Goal: Information Seeking & Learning: Compare options

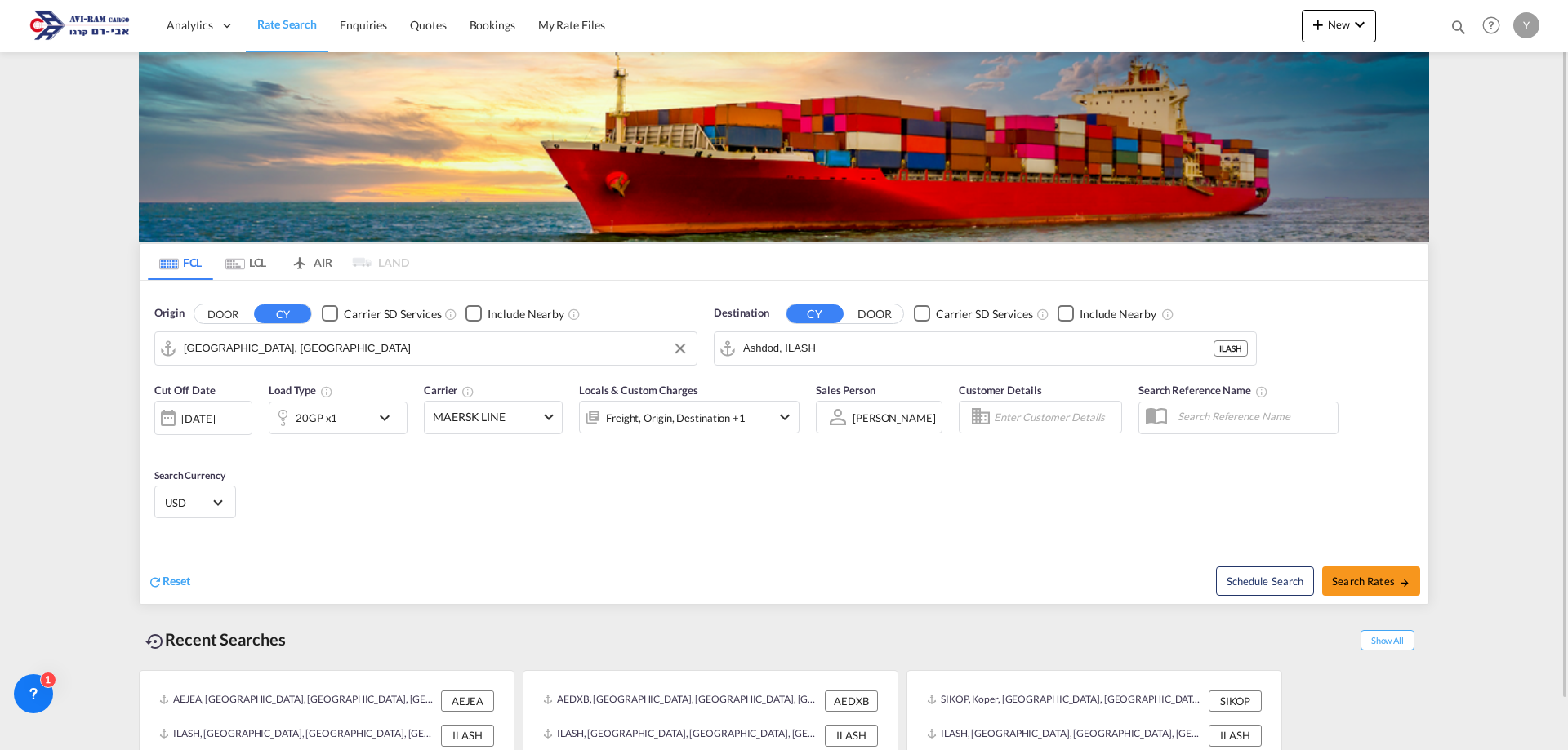
click at [331, 356] on input "[GEOGRAPHIC_DATA], [GEOGRAPHIC_DATA]" at bounding box center [435, 349] width 504 height 24
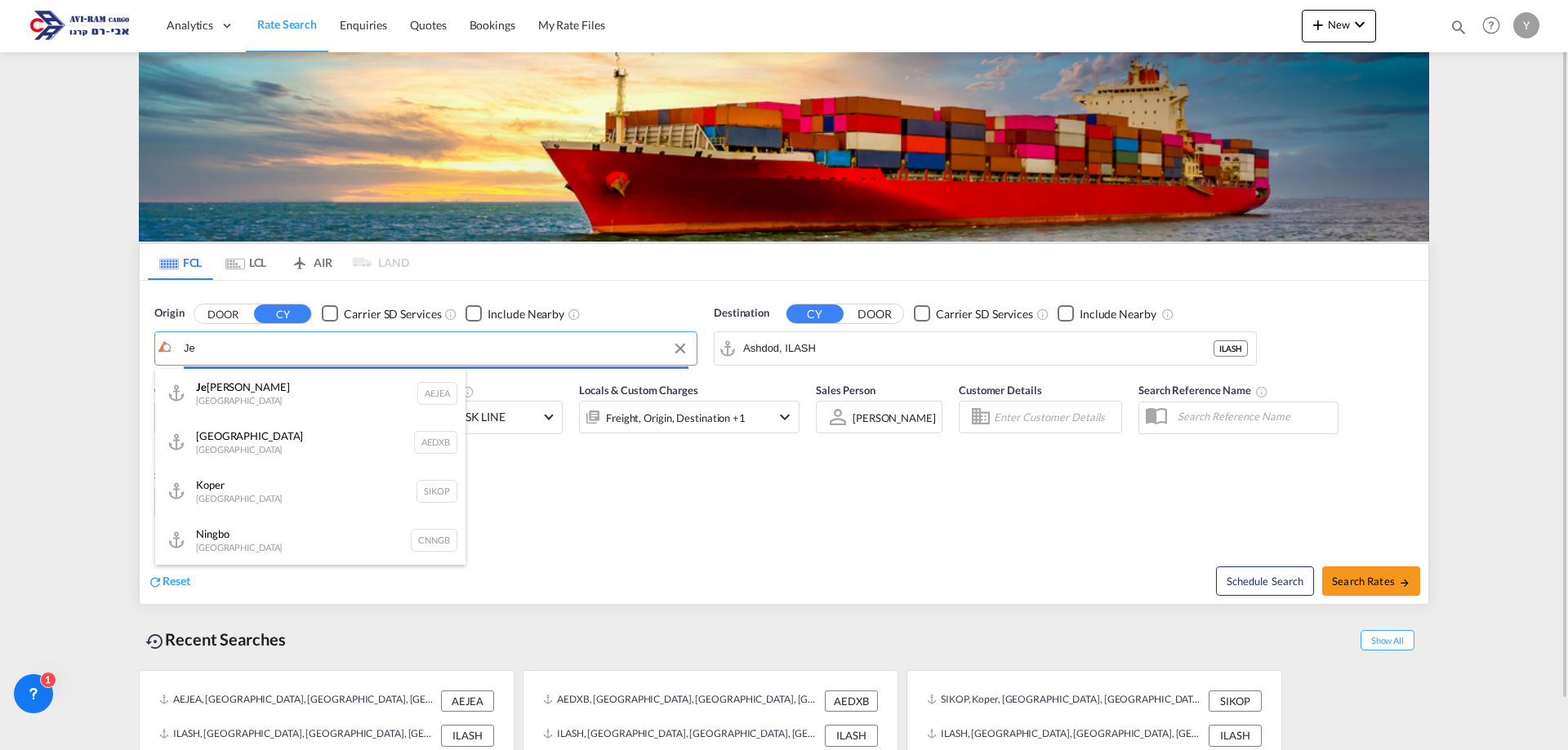
type input "J"
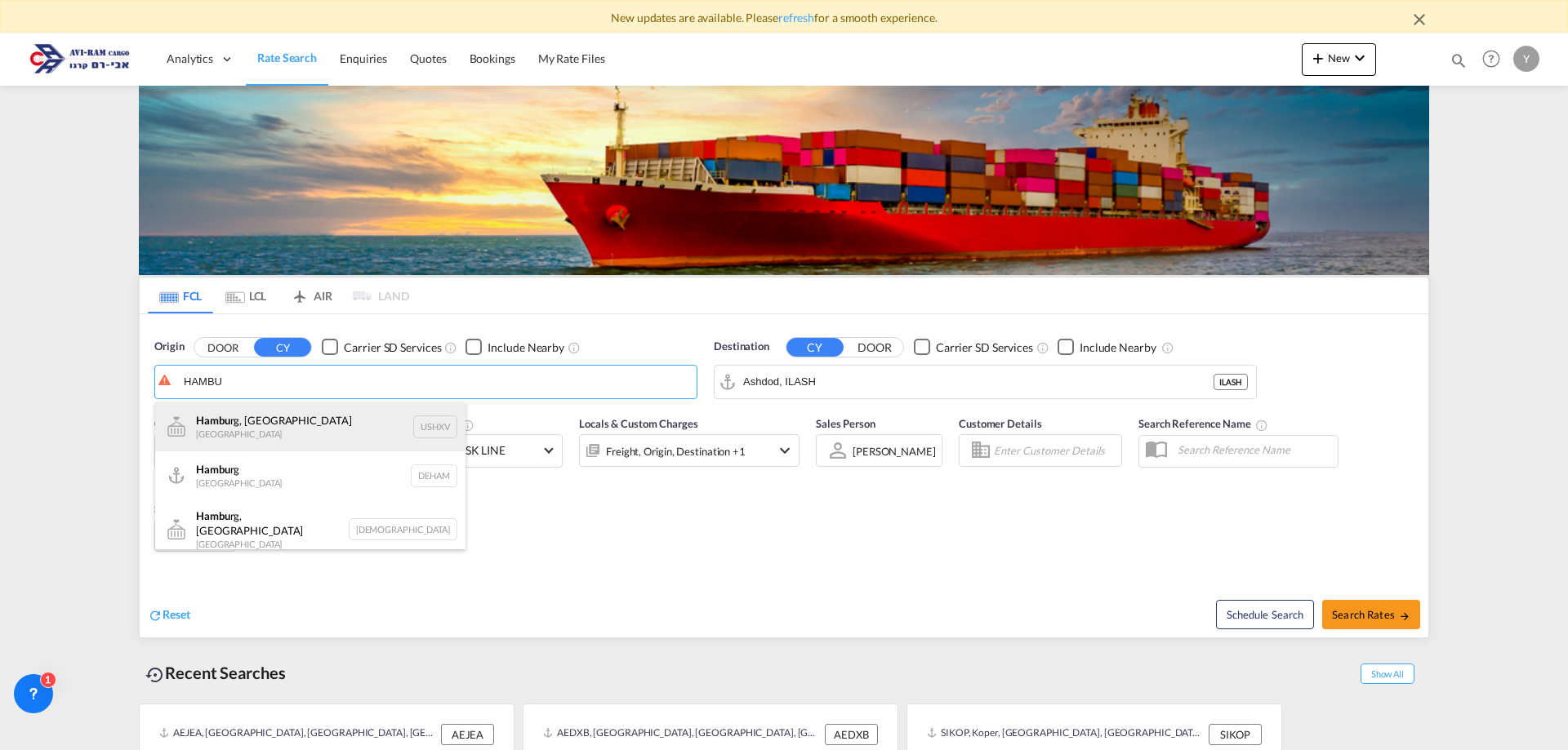
click at [309, 436] on div "Hambu rg, MI [GEOGRAPHIC_DATA] USHXV" at bounding box center [310, 426] width 311 height 49
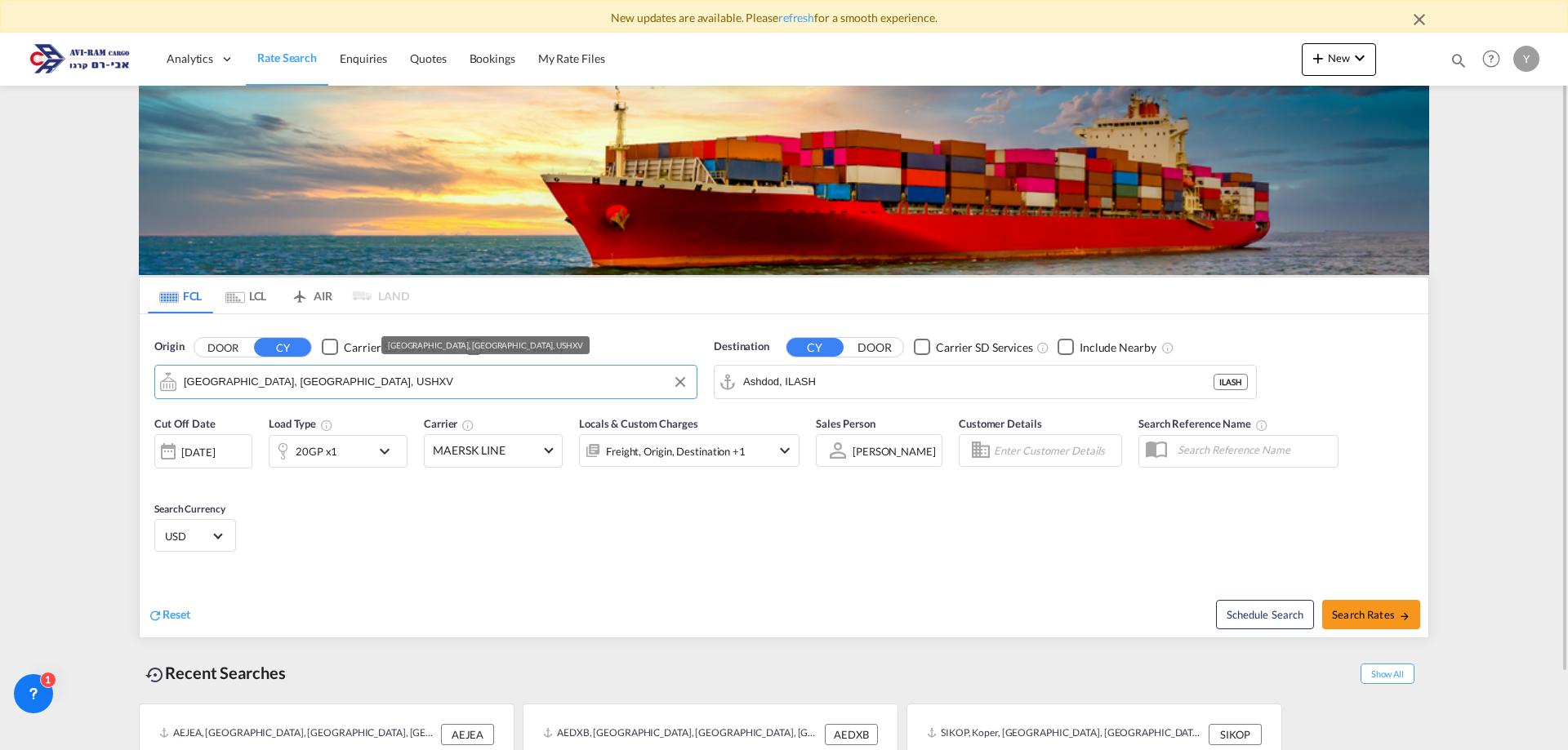
click at [324, 355] on div "Checkbox No Ink" at bounding box center [330, 347] width 16 height 16
click at [314, 378] on input "[GEOGRAPHIC_DATA], [GEOGRAPHIC_DATA], USHXV" at bounding box center [435, 381] width 504 height 24
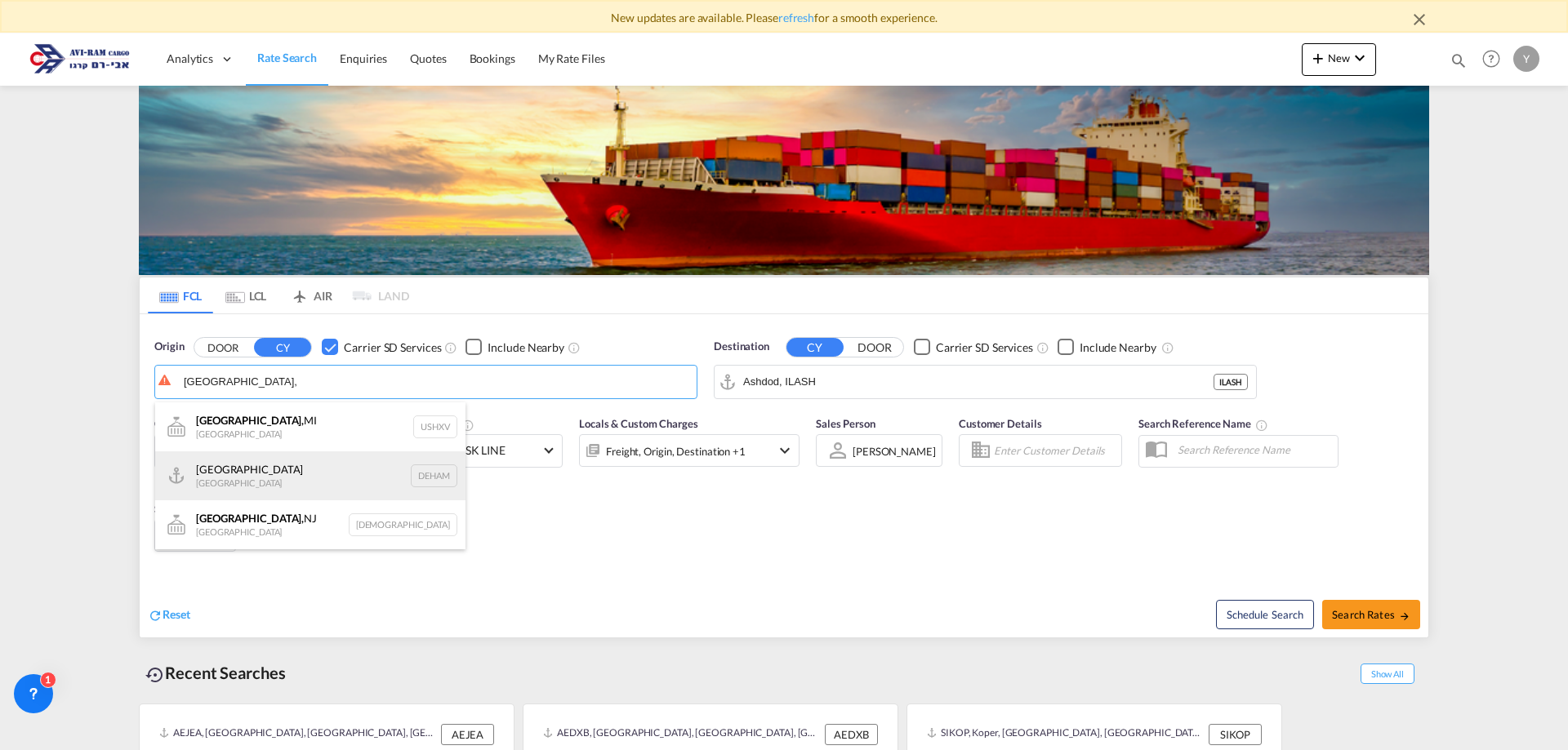
click at [236, 478] on div "[GEOGRAPHIC_DATA] [GEOGRAPHIC_DATA] DEHAM" at bounding box center [310, 476] width 311 height 49
type input "[GEOGRAPHIC_DATA], [GEOGRAPHIC_DATA]"
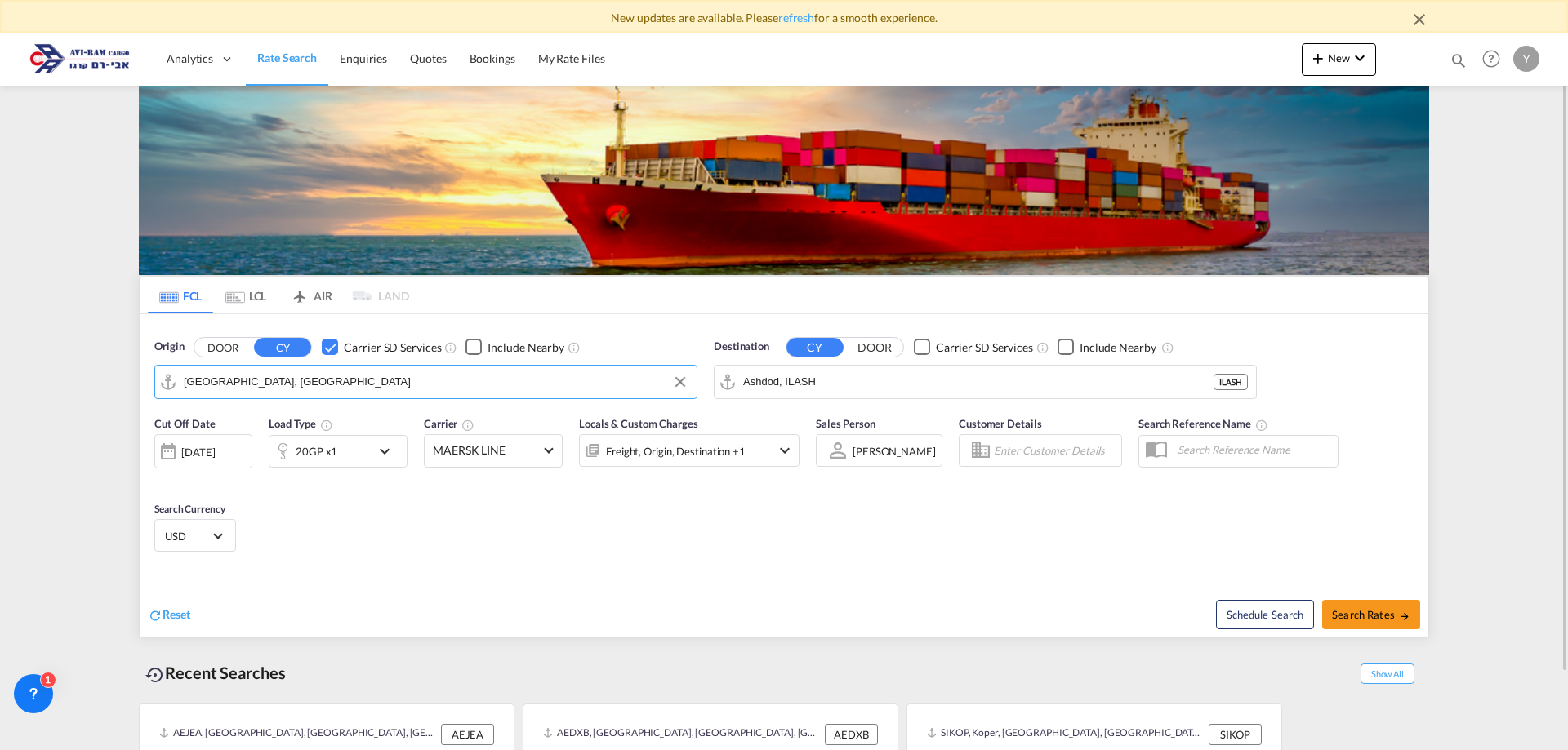
click at [352, 464] on div "20GP x1" at bounding box center [319, 452] width 101 height 33
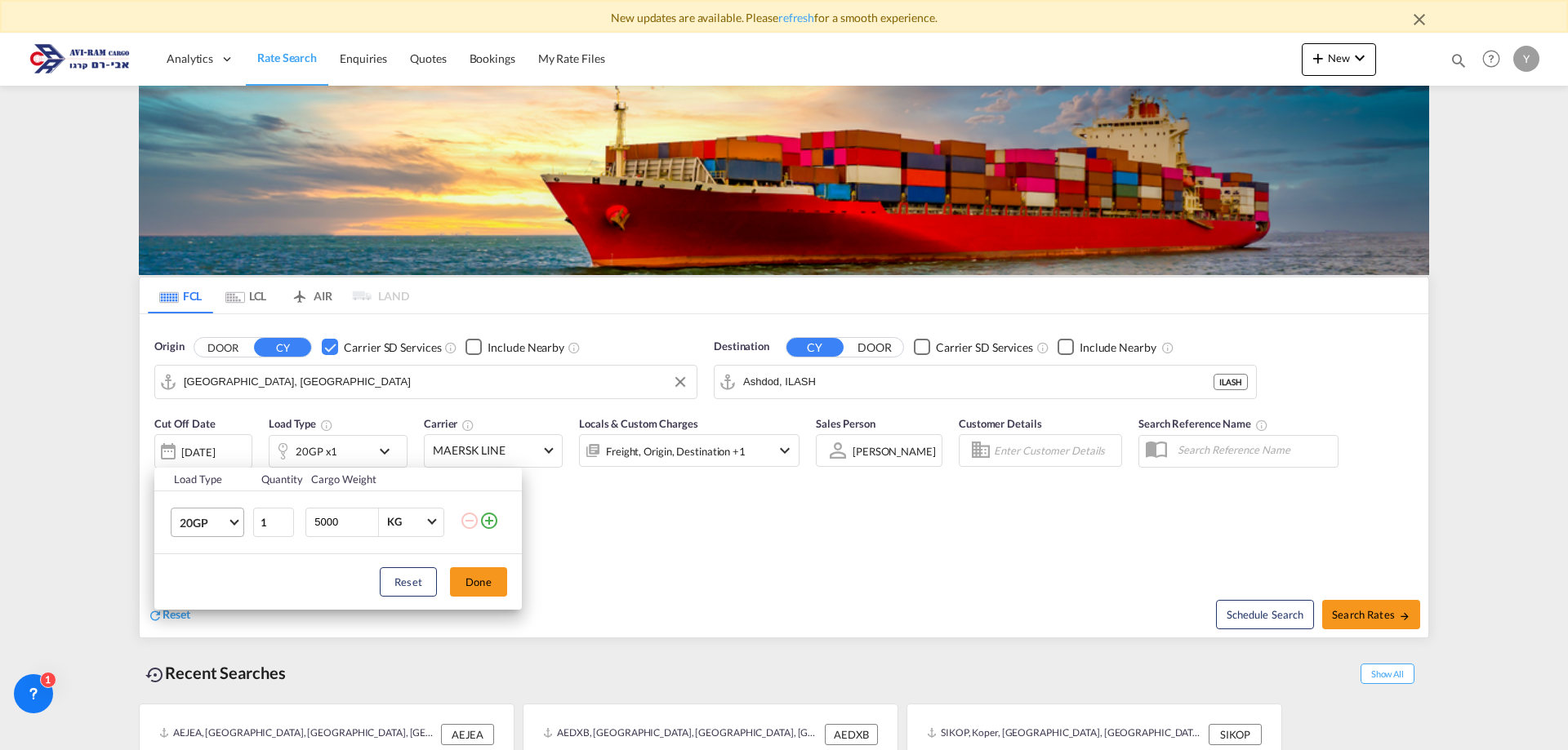
click at [239, 526] on md-select-value "20GP" at bounding box center [210, 522] width 65 height 28
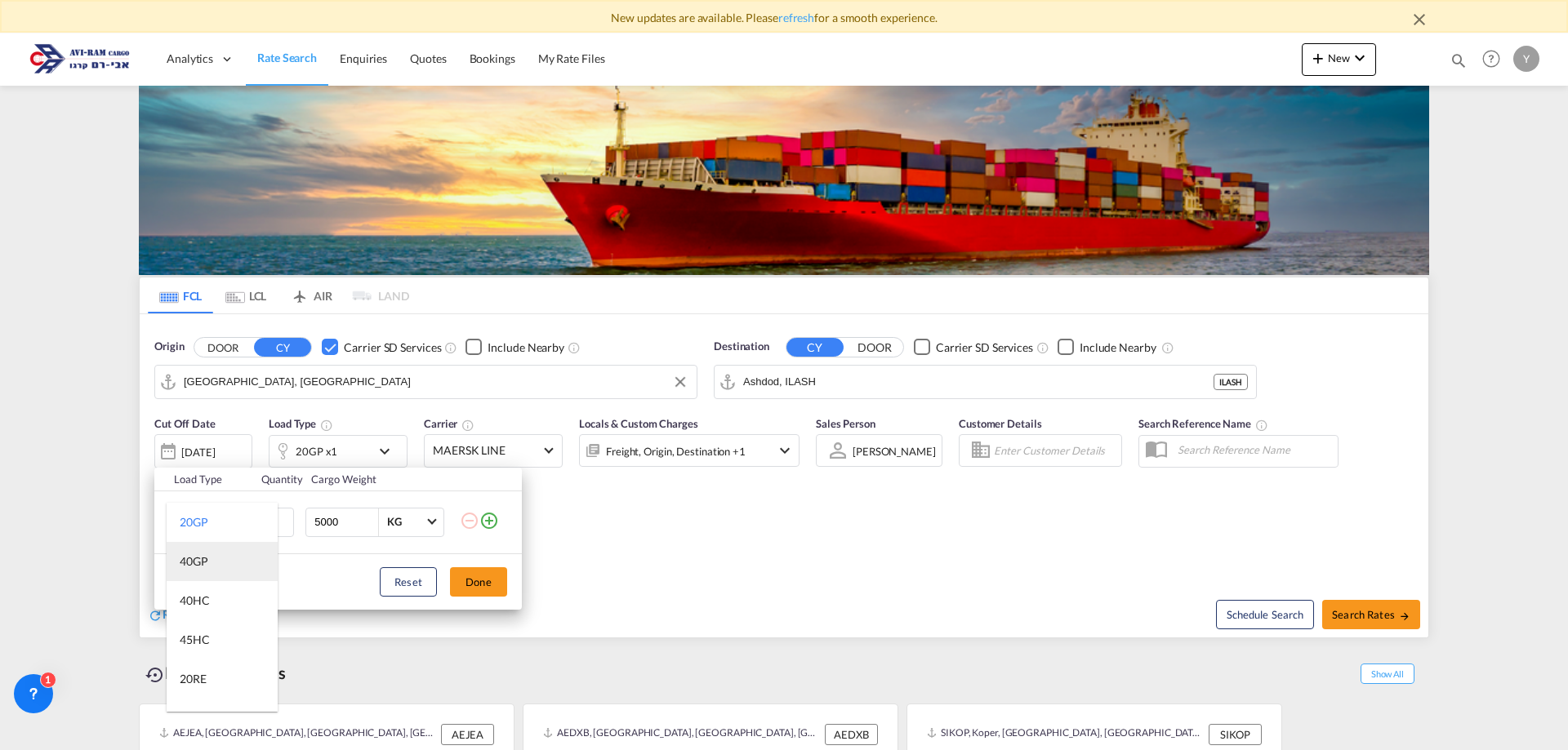
click at [214, 577] on md-option "40GP" at bounding box center [222, 561] width 111 height 39
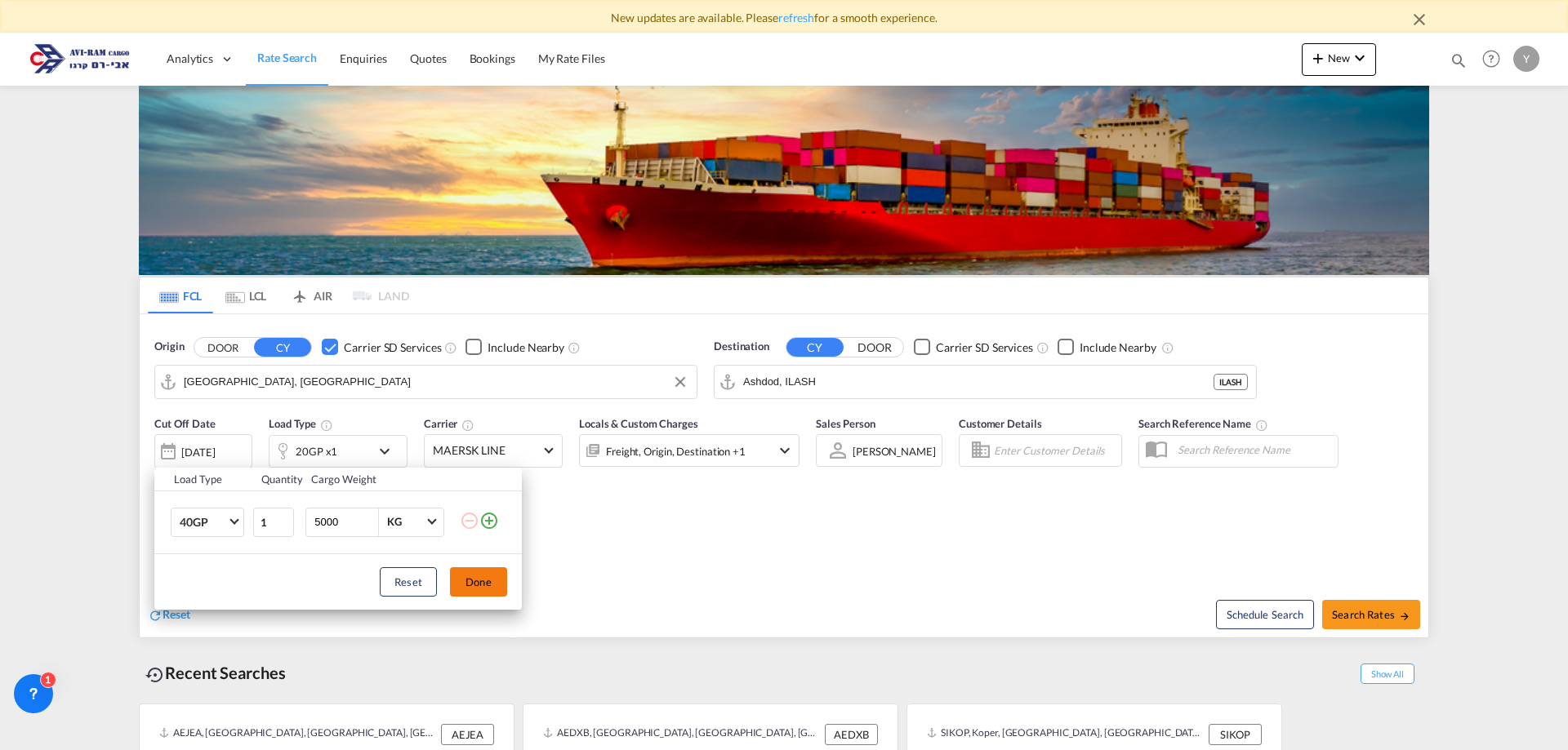
click at [487, 576] on button "Done" at bounding box center [479, 582] width 57 height 29
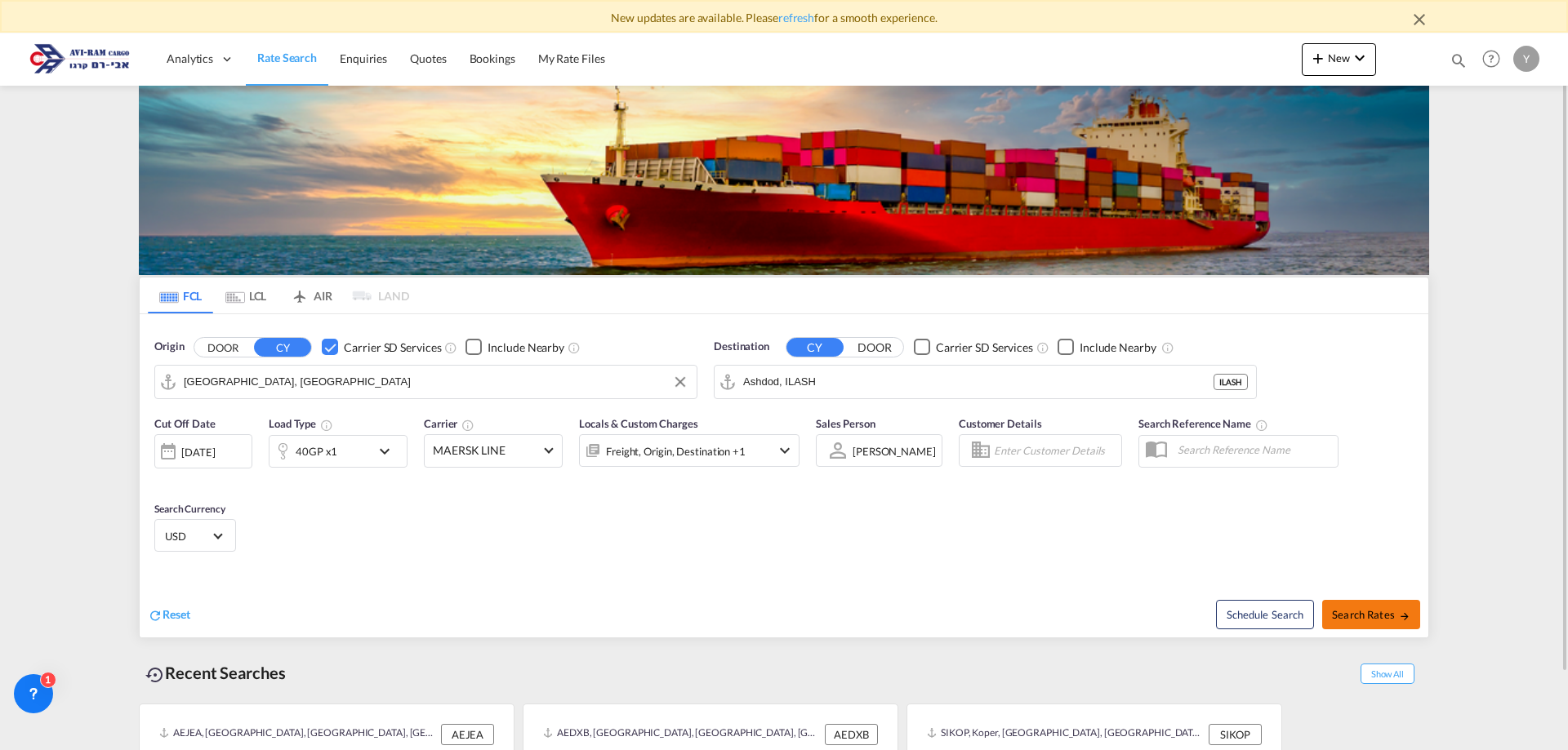
click at [1372, 609] on span "Search Rates" at bounding box center [1371, 614] width 79 height 13
type input "DEHAM to ILASH / [DATE]"
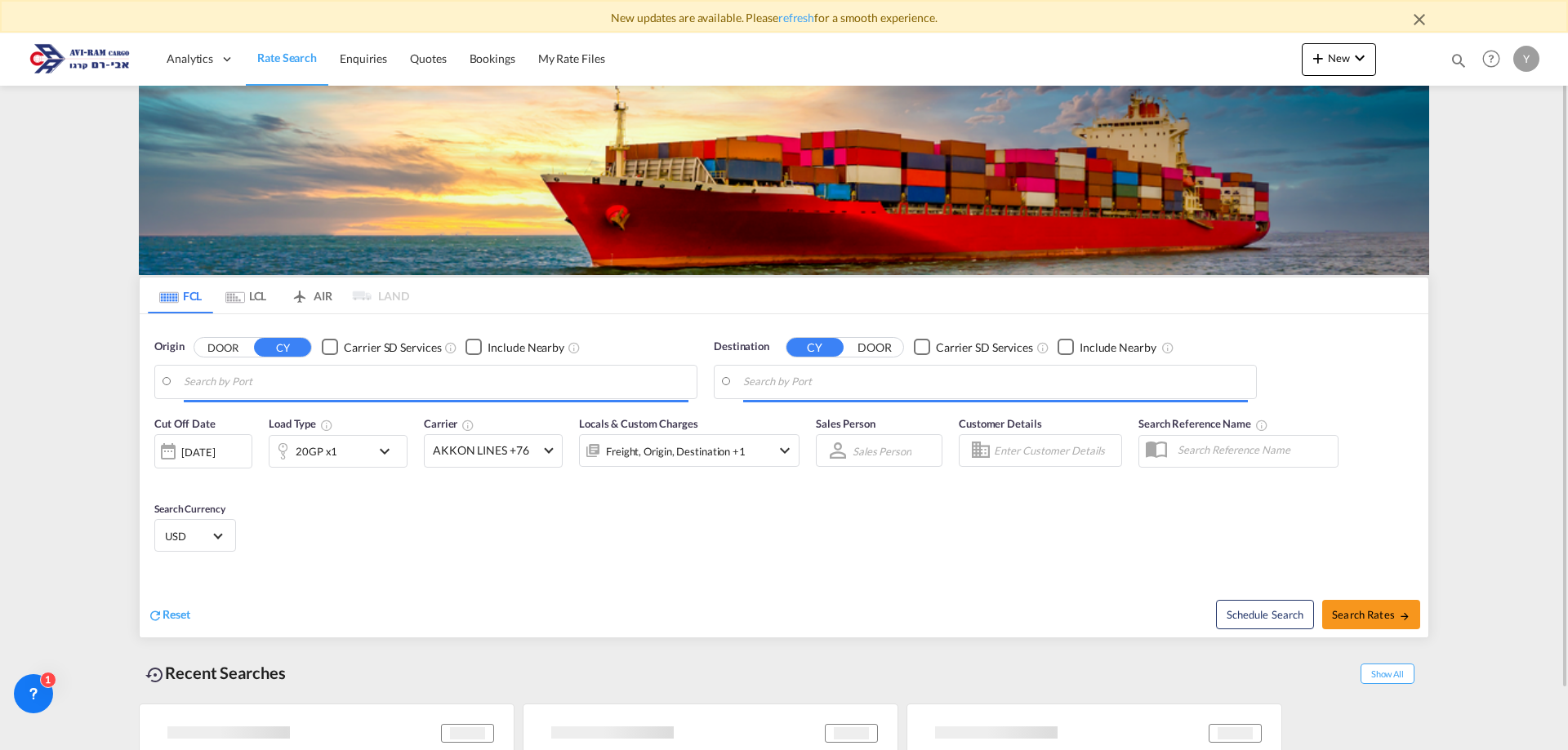
type input "[GEOGRAPHIC_DATA], [GEOGRAPHIC_DATA]"
type input "Ashdod, ILASH"
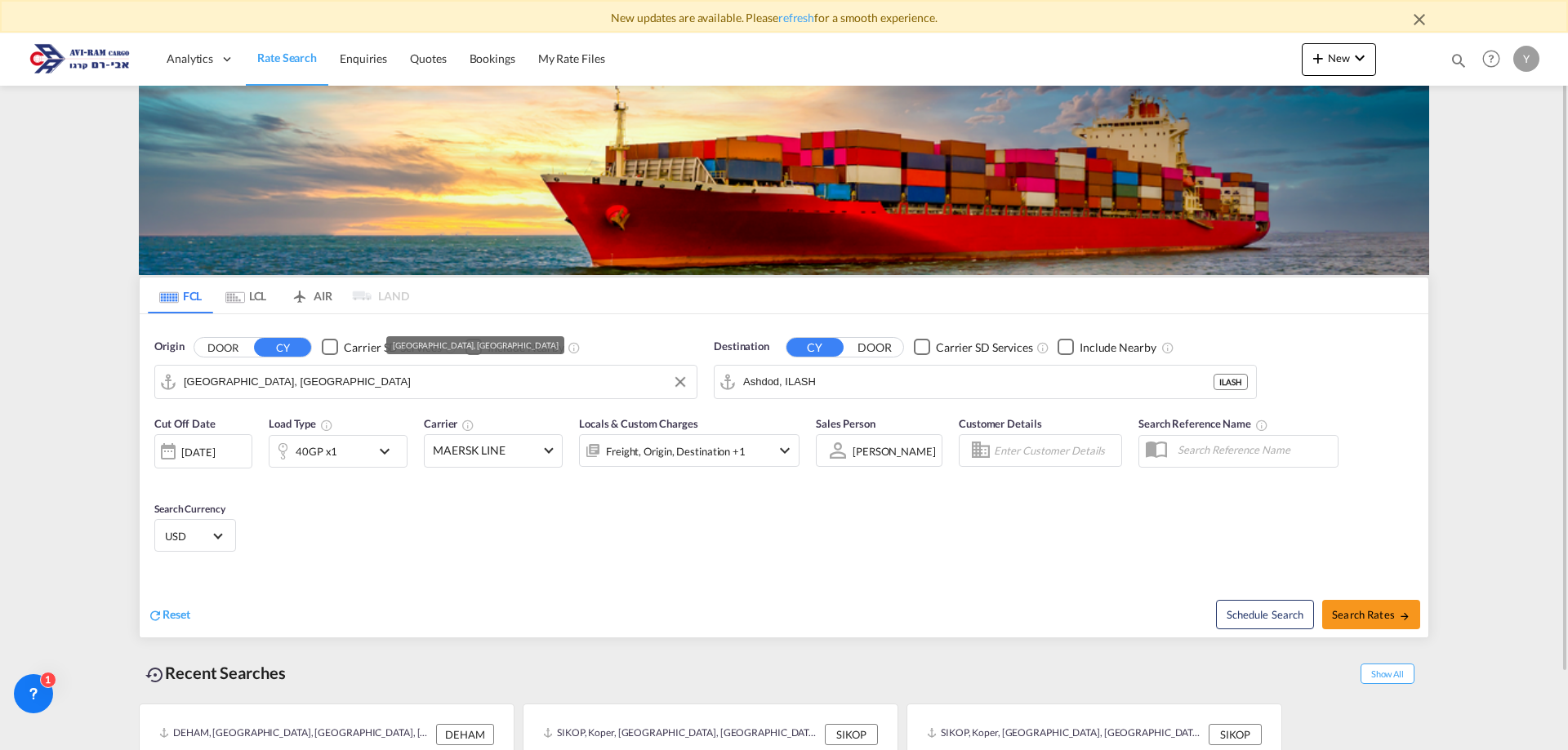
click at [282, 381] on input "[GEOGRAPHIC_DATA], [GEOGRAPHIC_DATA]" at bounding box center [435, 381] width 504 height 24
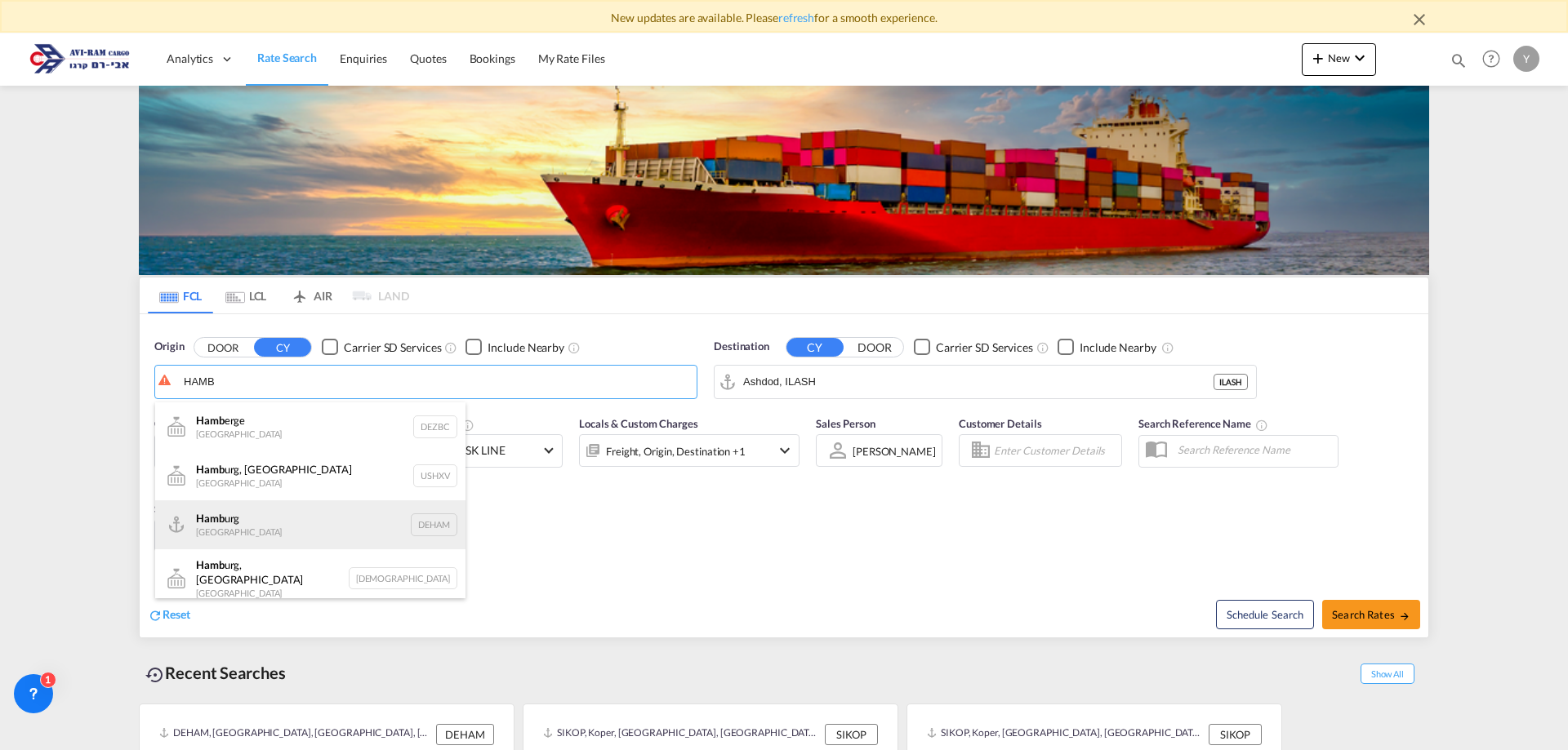
click at [258, 517] on div "Hamb urg [GEOGRAPHIC_DATA] DEHAM" at bounding box center [310, 524] width 311 height 49
type input "[GEOGRAPHIC_DATA], [GEOGRAPHIC_DATA]"
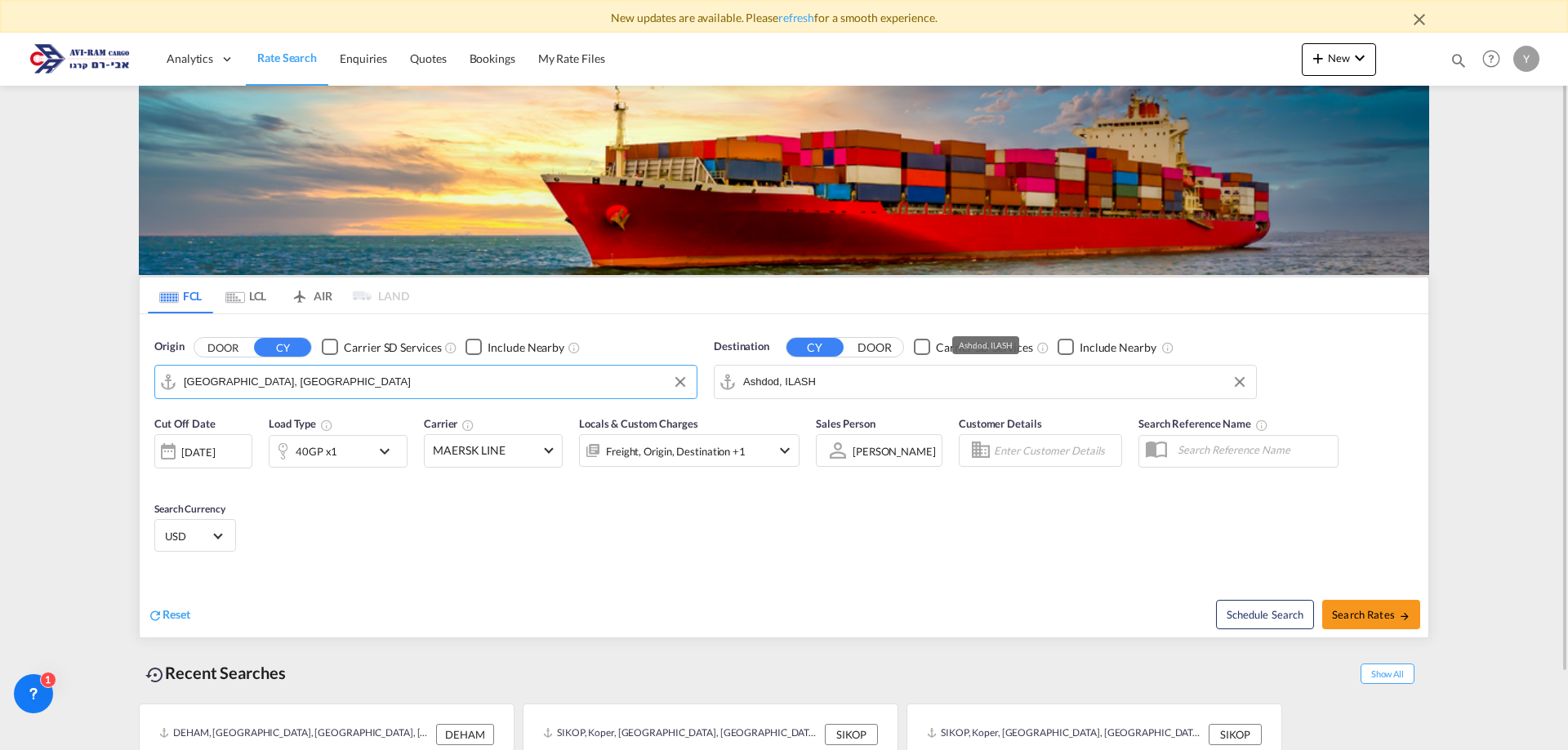
click at [933, 397] on md-autocomplete-wrap "Ashdod, ILASH" at bounding box center [995, 386] width 504 height 33
click at [835, 388] on input "Ashdod, ILASH" at bounding box center [995, 381] width 504 height 24
type input "H"
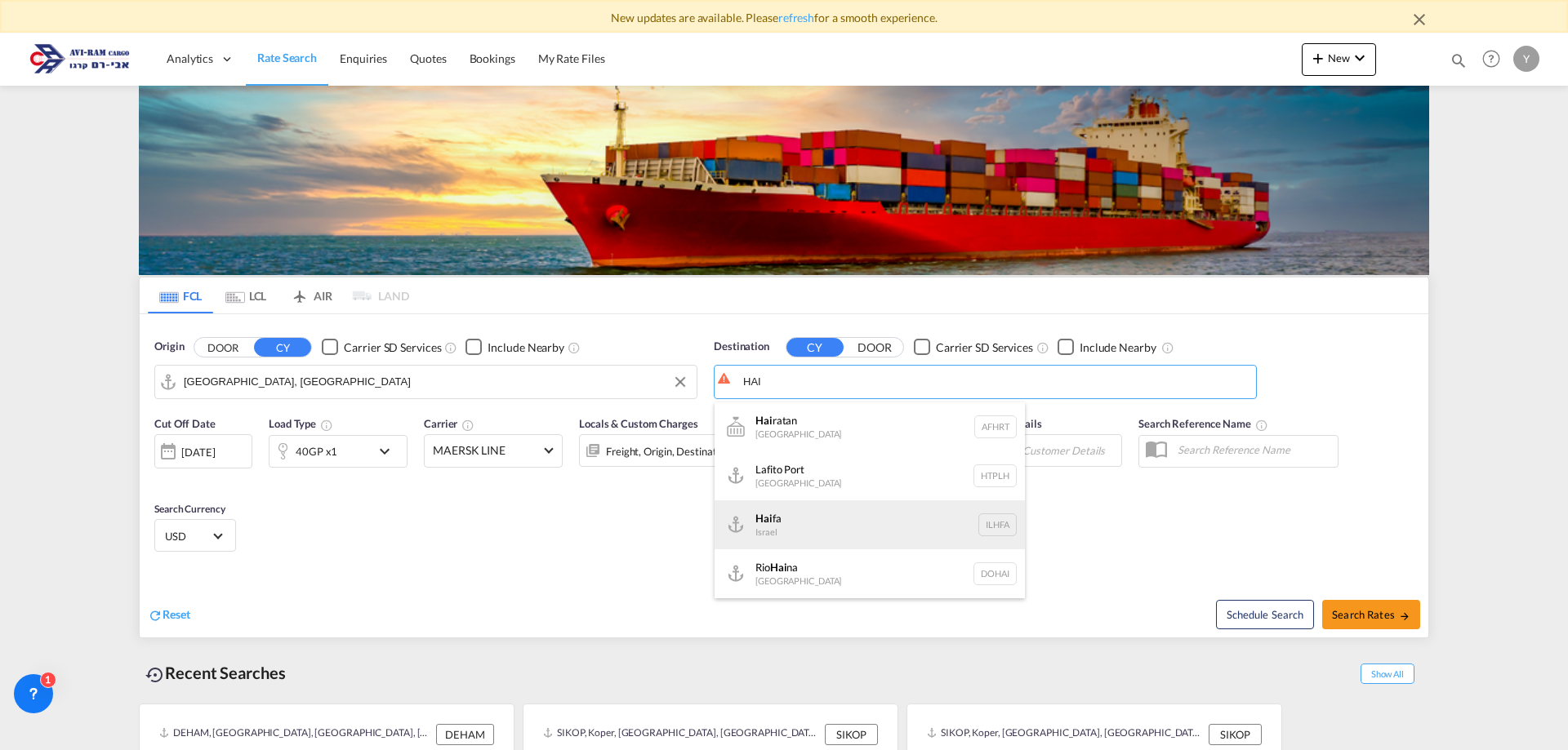
click at [781, 527] on div "Hai fa Israel ILHFA" at bounding box center [870, 524] width 311 height 49
type input "[GEOGRAPHIC_DATA], [GEOGRAPHIC_DATA]"
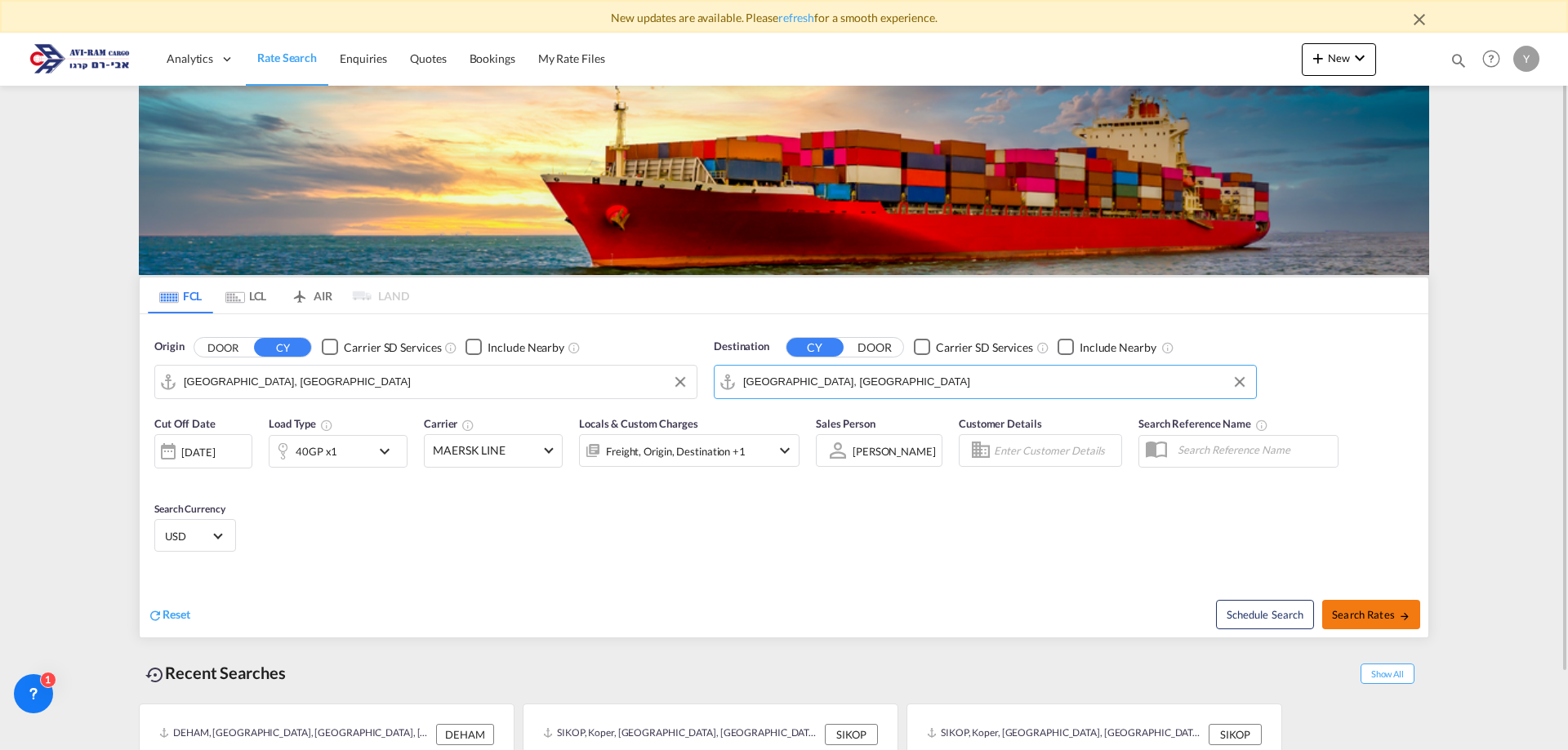
click at [1404, 619] on md-icon "icon-arrow-right" at bounding box center [1404, 616] width 11 height 11
type input "DEHAM to ILHFA / [DATE]"
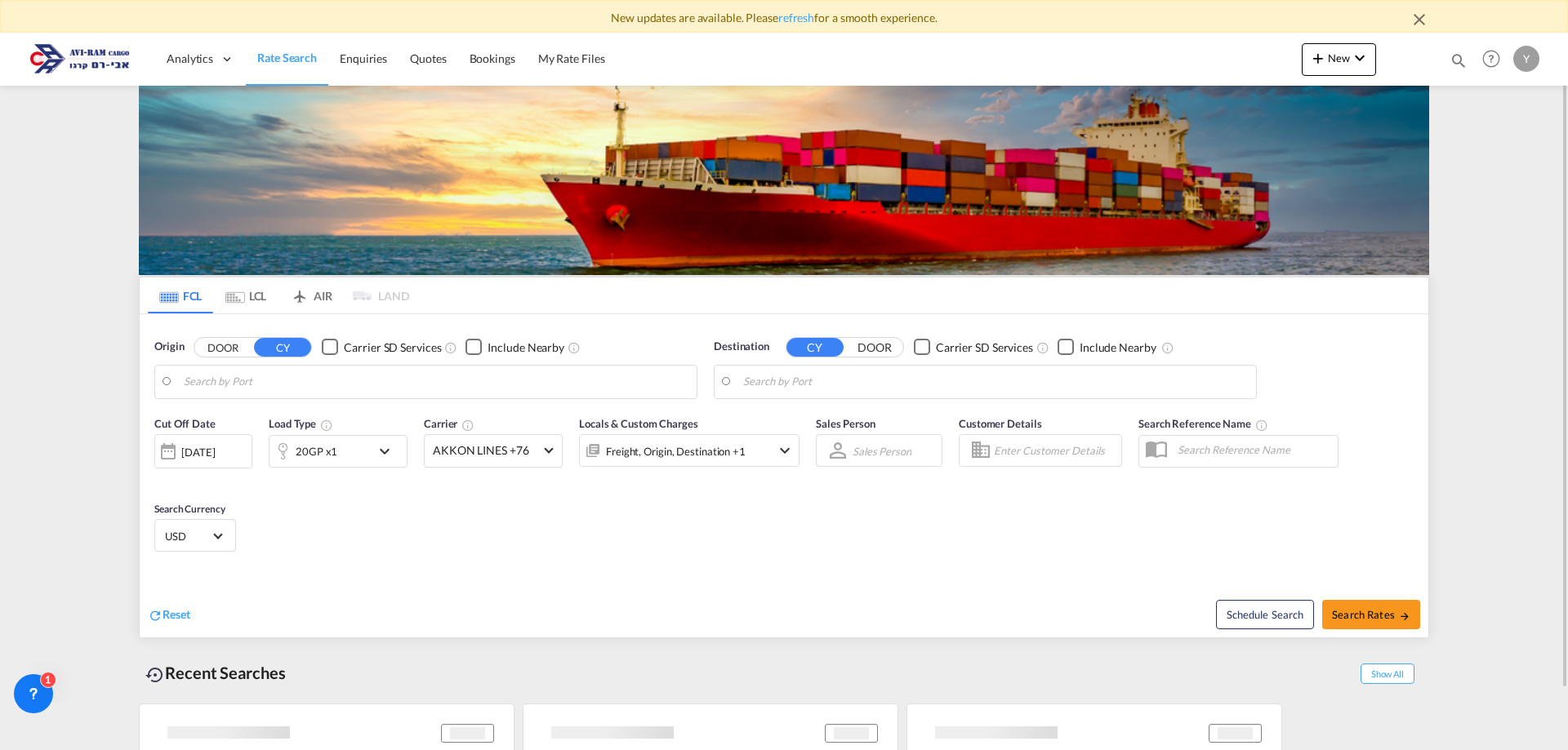
type input "[GEOGRAPHIC_DATA], [GEOGRAPHIC_DATA]"
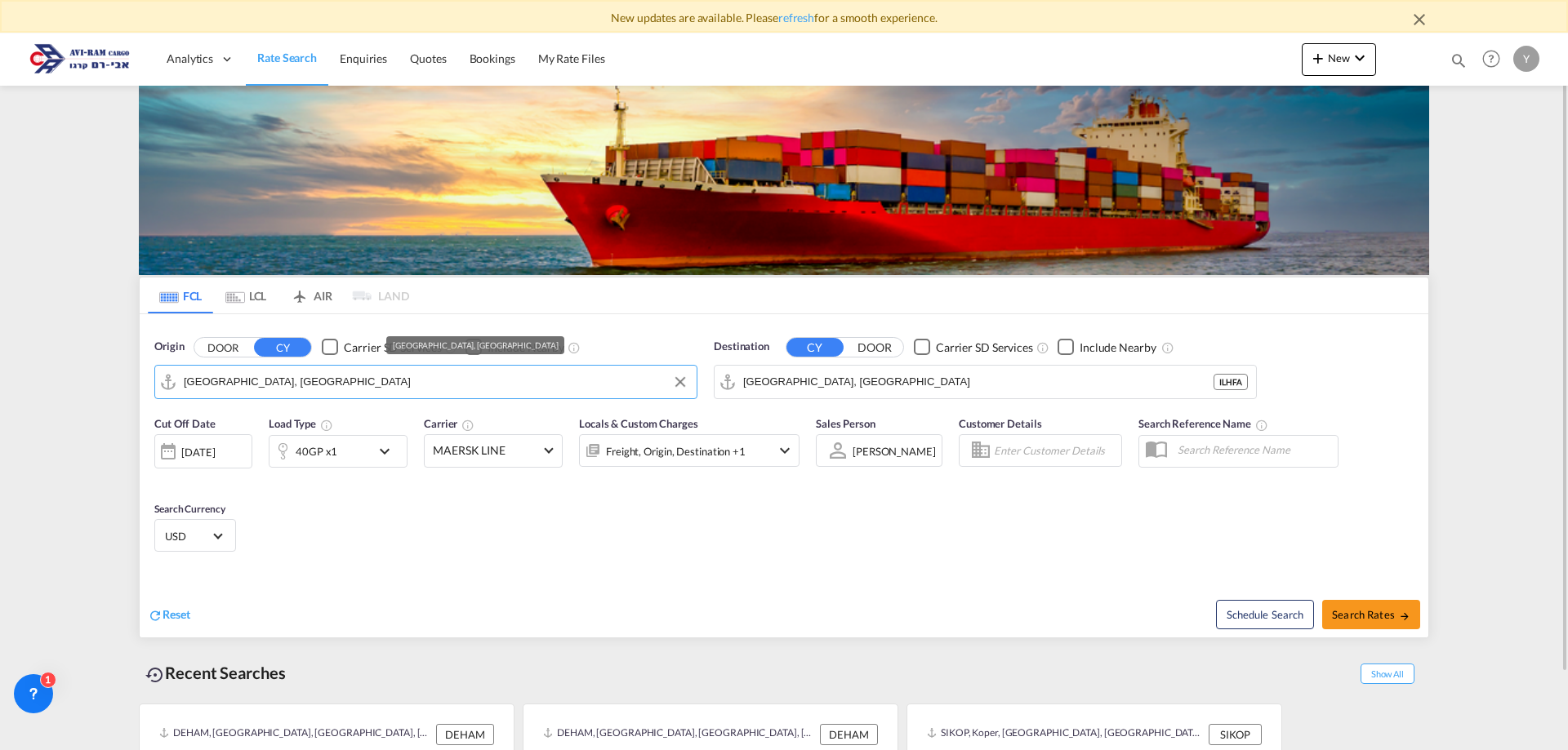
click at [298, 383] on input "[GEOGRAPHIC_DATA], [GEOGRAPHIC_DATA]" at bounding box center [435, 381] width 504 height 24
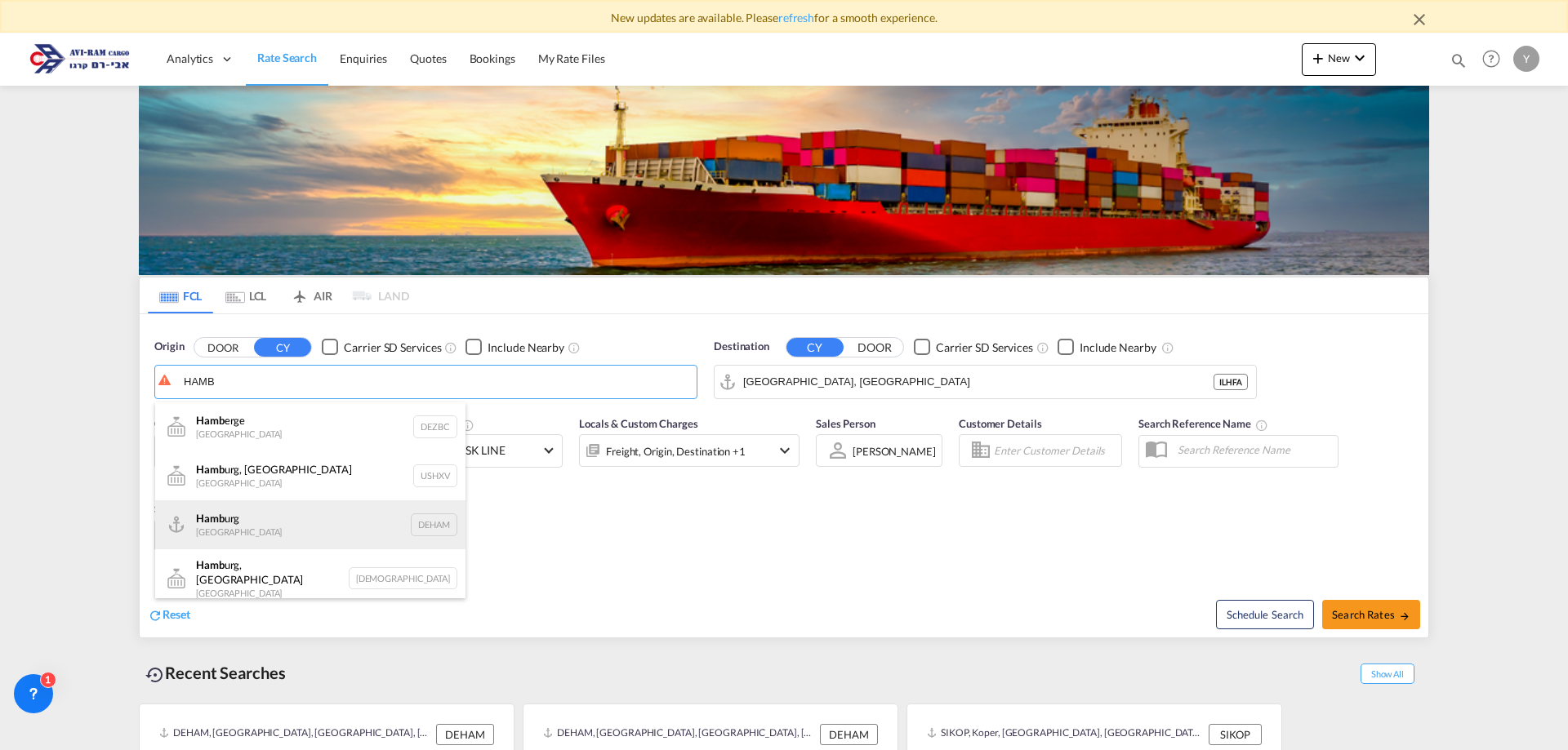
click at [290, 542] on div "Hamb urg [GEOGRAPHIC_DATA] DEHAM" at bounding box center [310, 524] width 311 height 49
type input "[GEOGRAPHIC_DATA], [GEOGRAPHIC_DATA]"
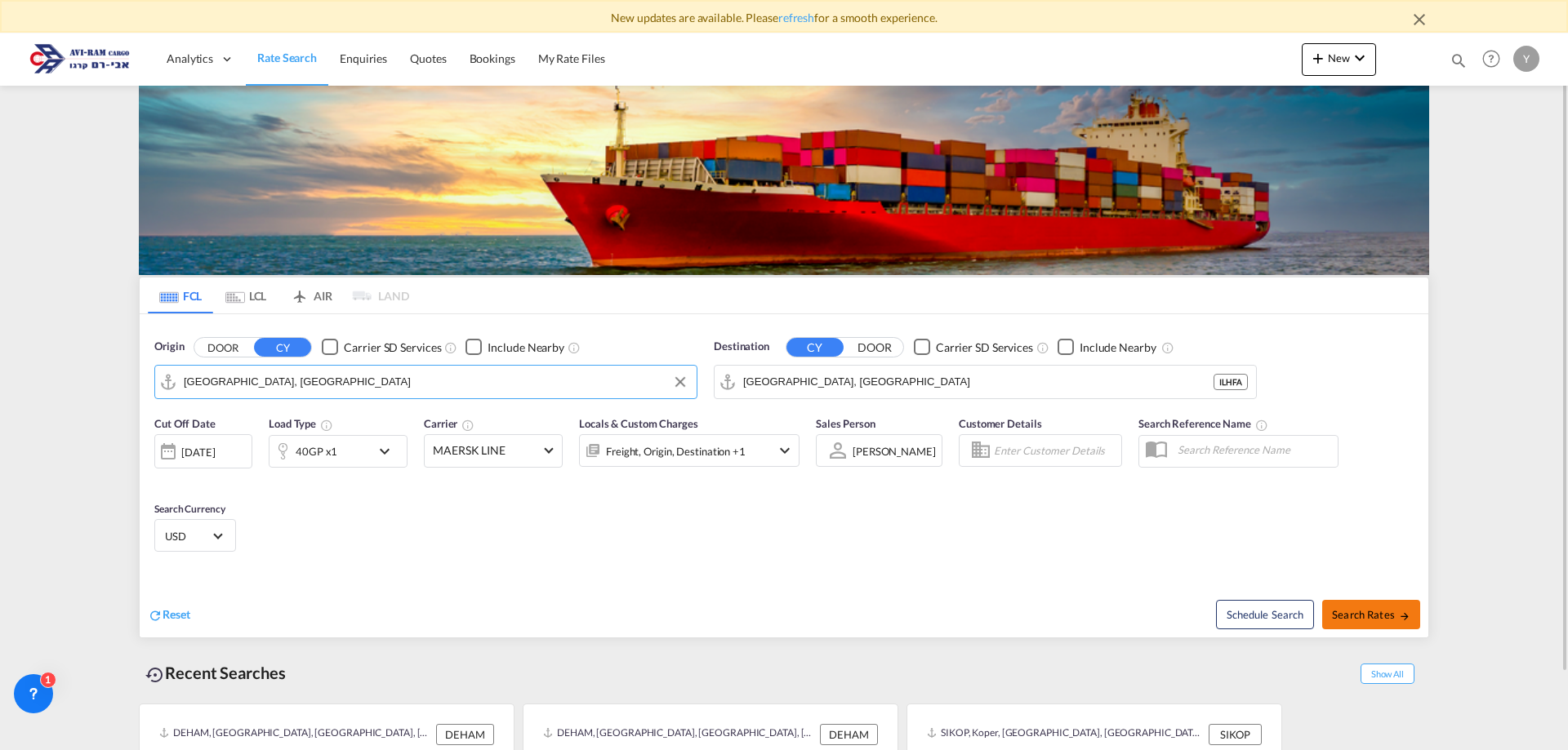
click at [1343, 604] on button "Search Rates" at bounding box center [1371, 615] width 98 height 29
type input "DEHAM to ILHFA / [DATE]"
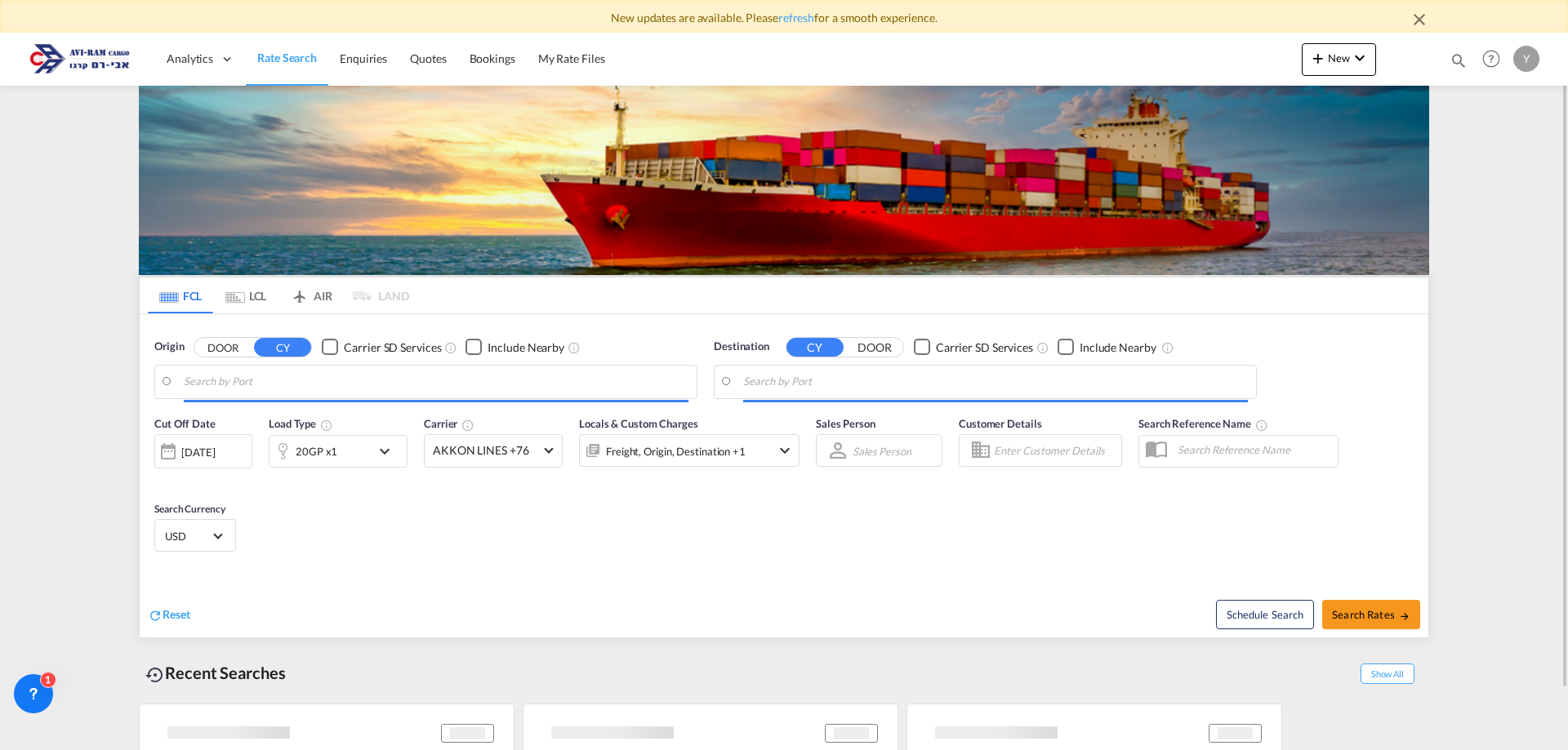
type input "[GEOGRAPHIC_DATA], [GEOGRAPHIC_DATA]"
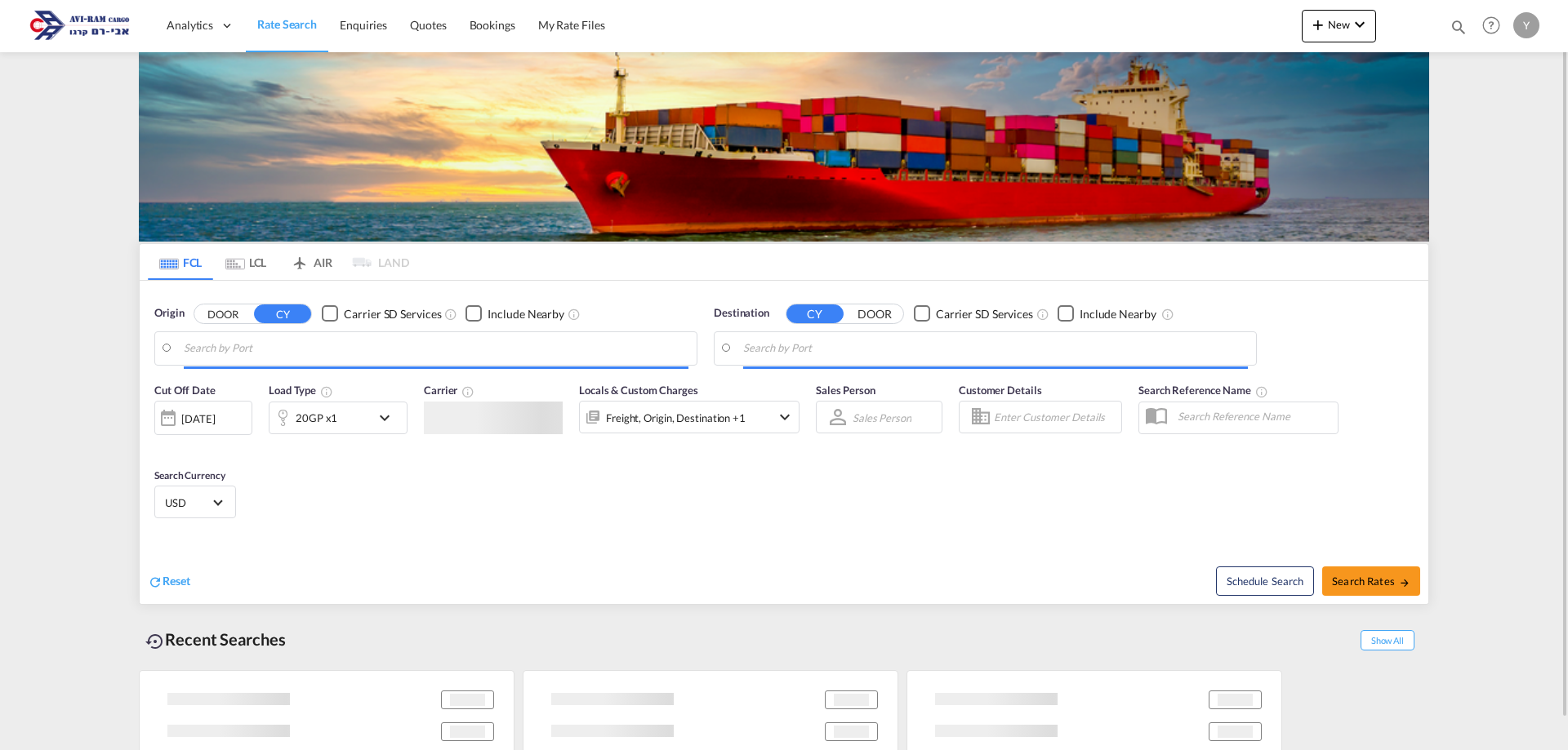
type input "[GEOGRAPHIC_DATA], [GEOGRAPHIC_DATA]"
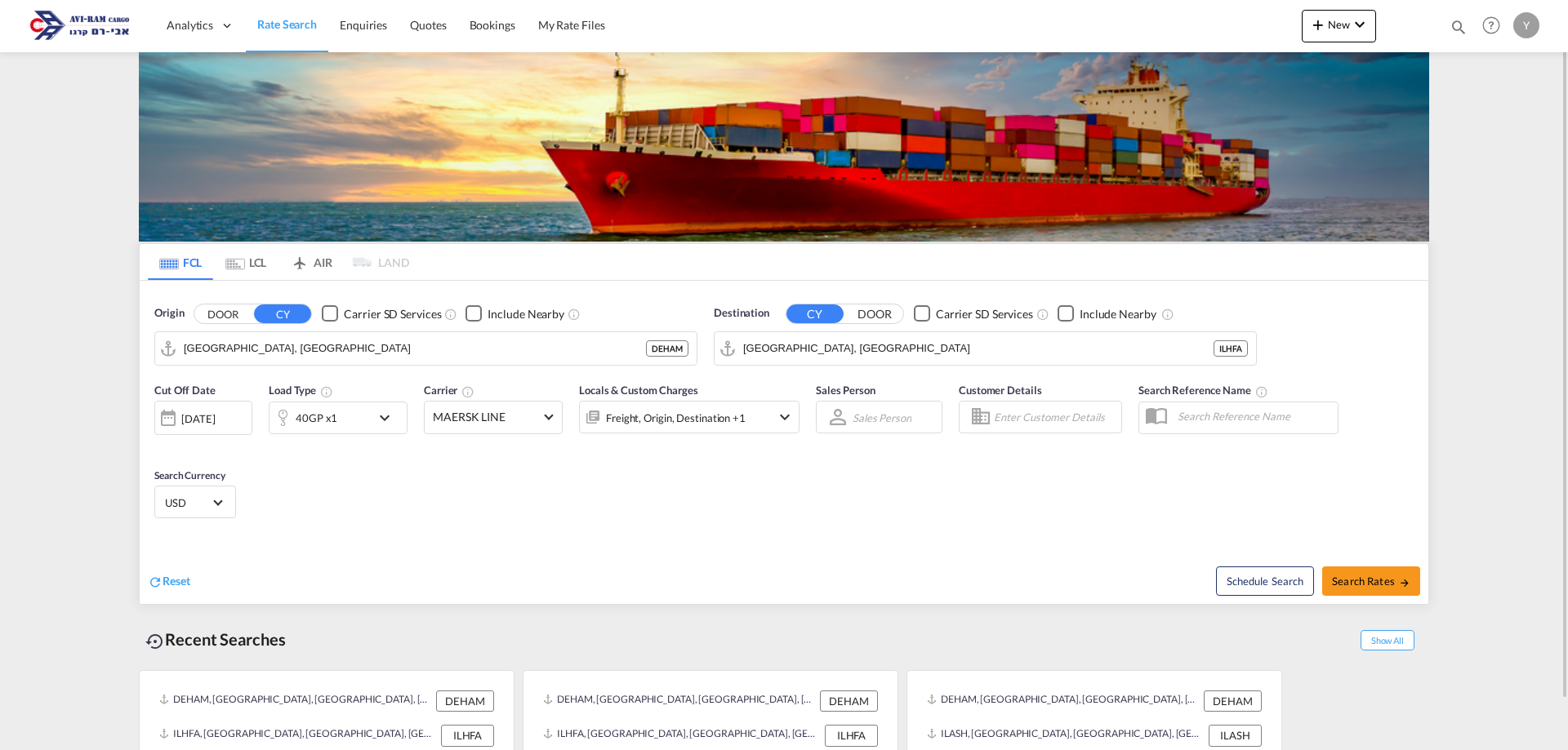
click at [382, 412] on md-icon "icon-chevron-down" at bounding box center [389, 418] width 28 height 20
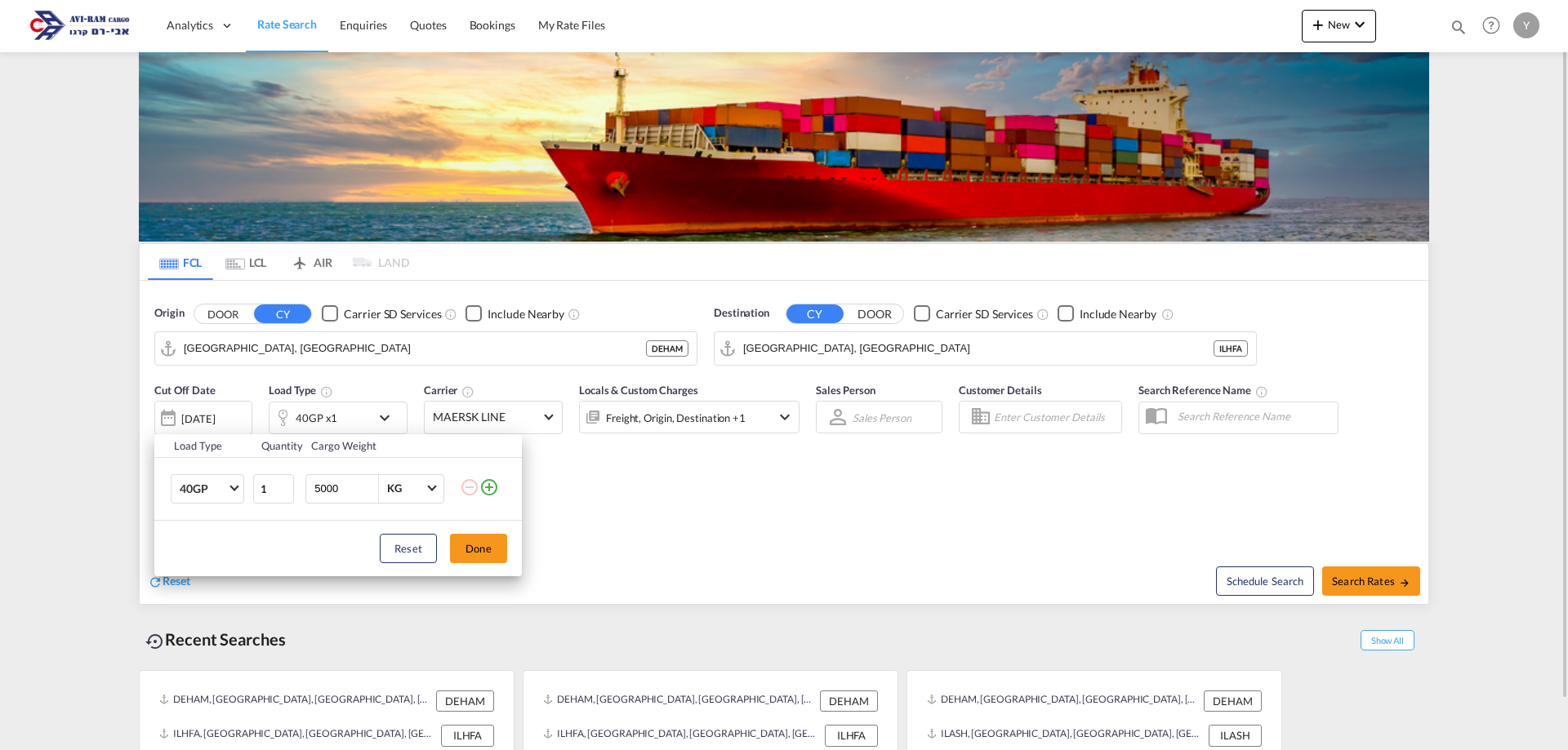
click at [382, 412] on div "Load Type Quantity Cargo Weight 40GP 20GP 40GP 40HC 45HC 20RE 40RE 40HR 20OT 40…" at bounding box center [784, 375] width 1568 height 750
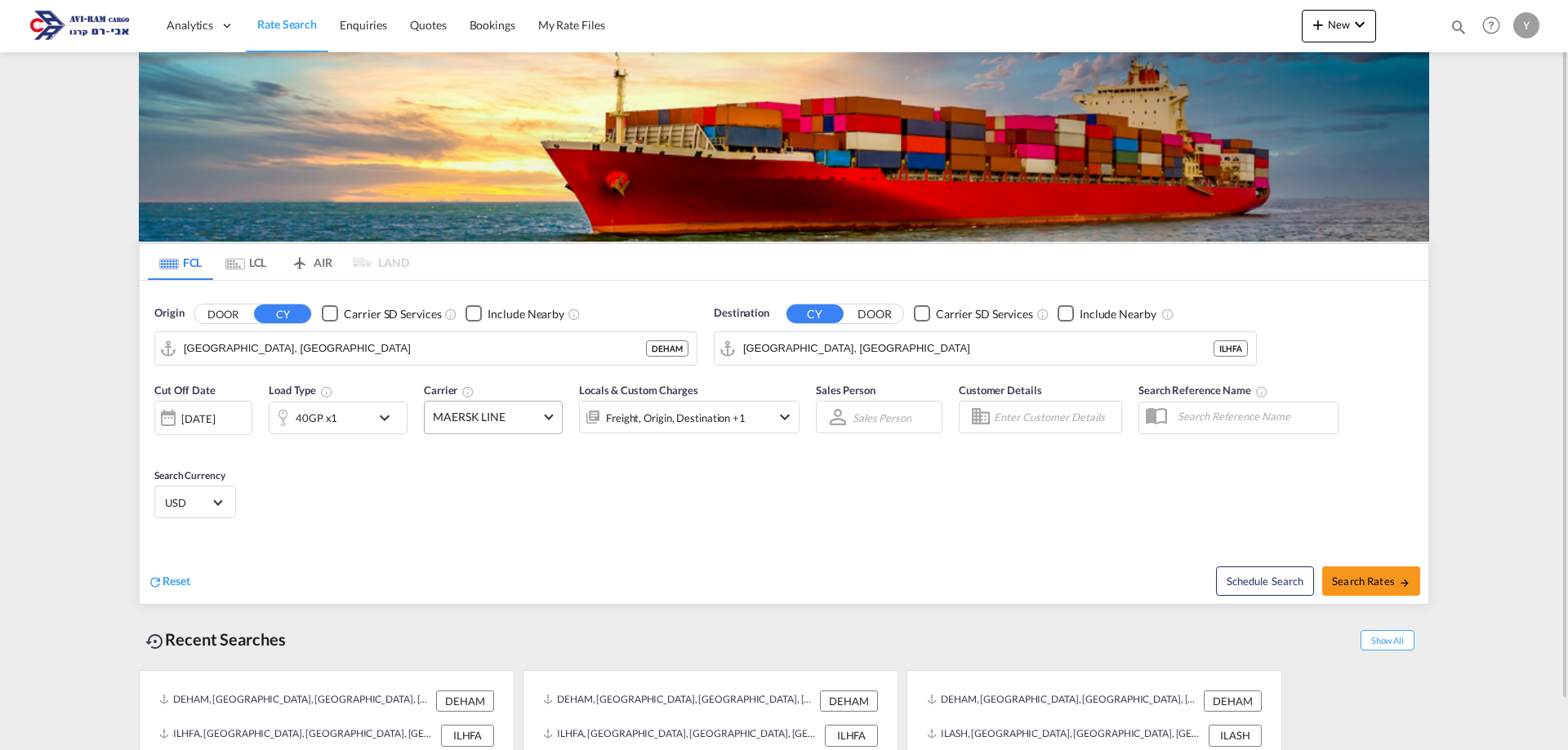
click at [508, 421] on span "MAERSK LINE" at bounding box center [485, 417] width 106 height 16
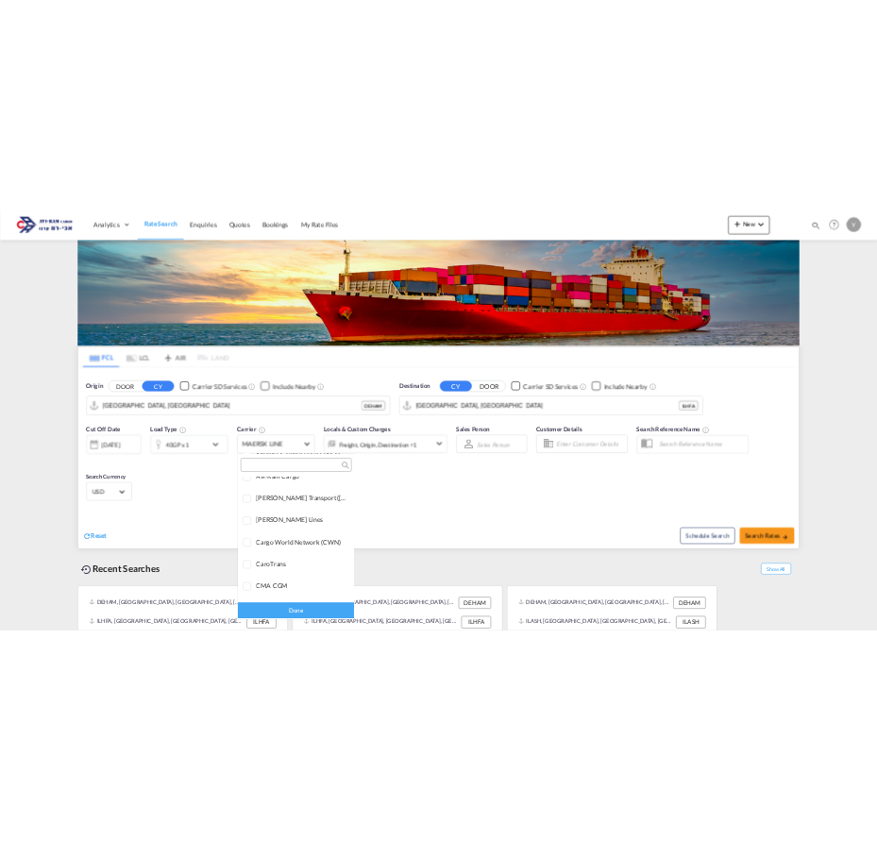
scroll to position [1112, 0]
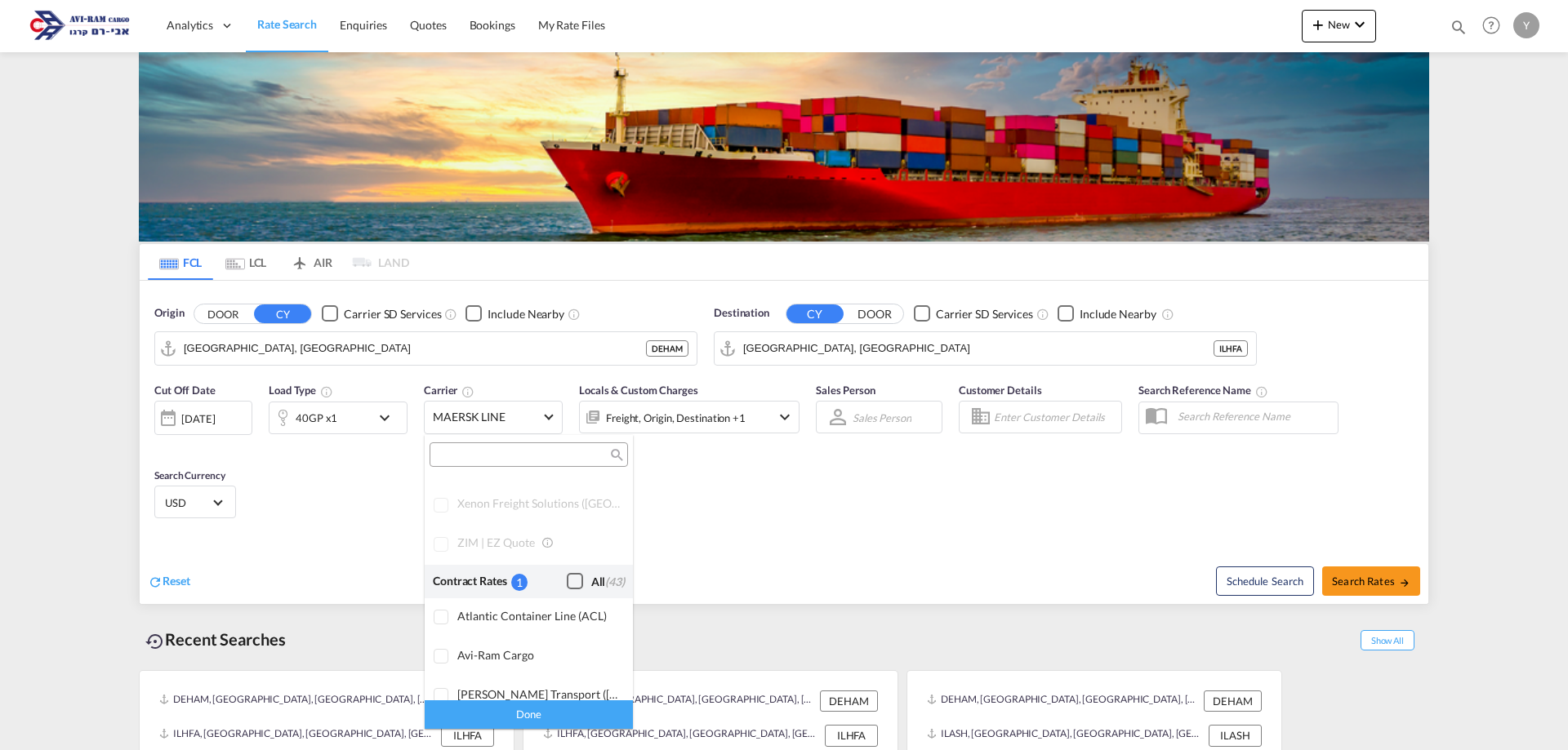
click at [567, 581] on div "Checkbox No Ink" at bounding box center [575, 580] width 16 height 16
click at [796, 496] on md-backdrop at bounding box center [784, 375] width 1568 height 750
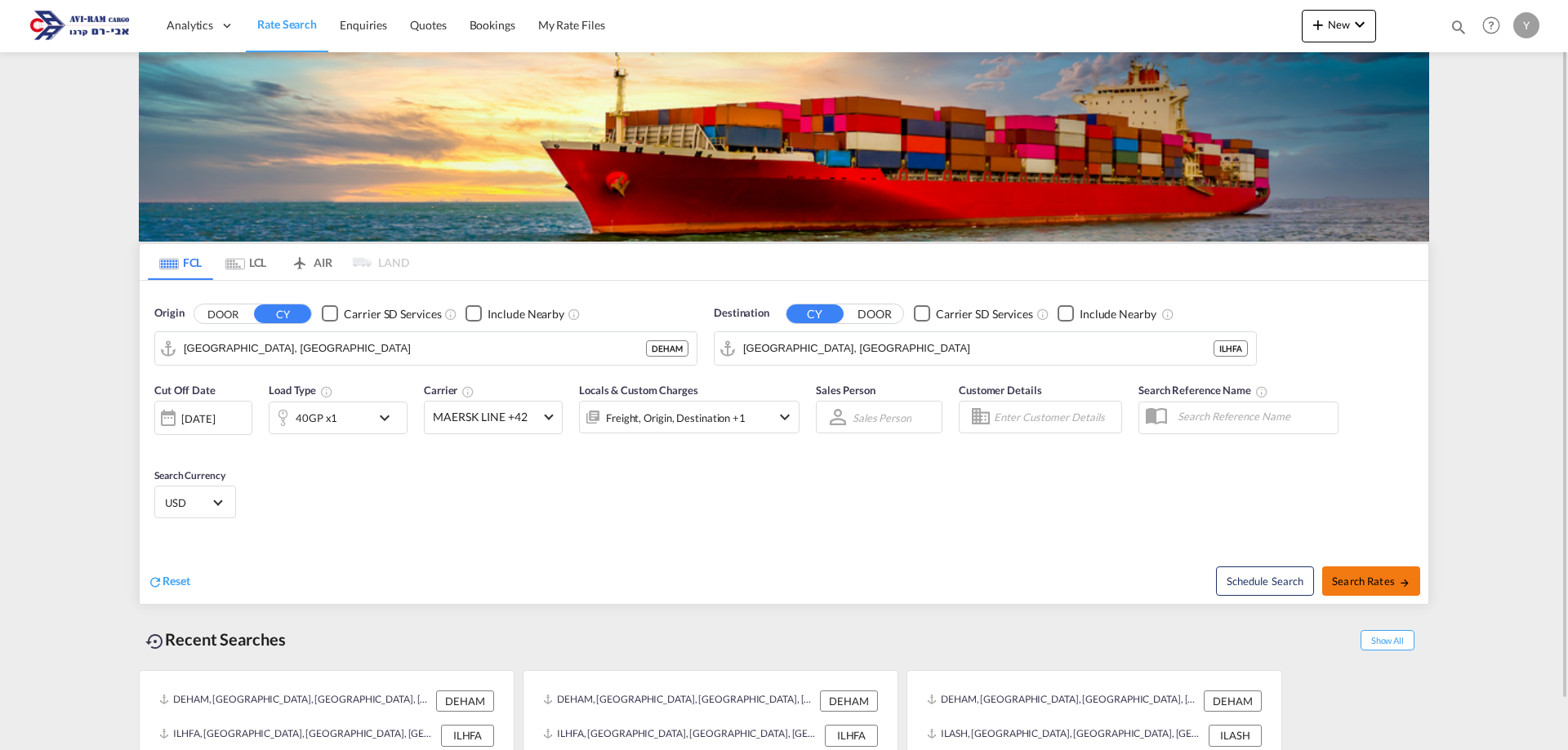
click at [1392, 571] on button "Search Rates" at bounding box center [1371, 581] width 98 height 29
type input "DEHAM to ILHFA / [DATE]"
